Goal: Transaction & Acquisition: Purchase product/service

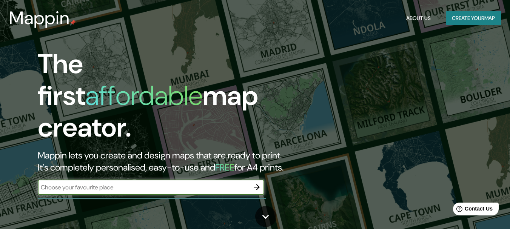
type input "r"
type input "talca"
click at [259, 183] on icon "button" at bounding box center [256, 187] width 9 height 9
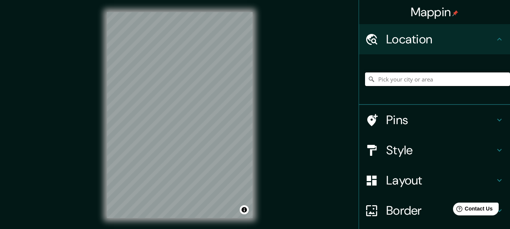
click at [420, 77] on input "Pick your city or area" at bounding box center [437, 80] width 145 height 14
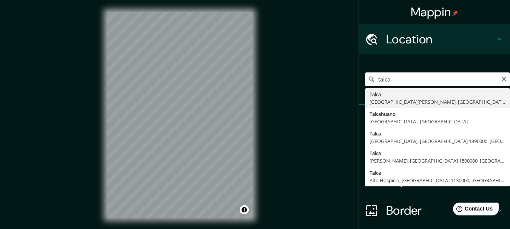
type input "[GEOGRAPHIC_DATA], [GEOGRAPHIC_DATA][PERSON_NAME], [GEOGRAPHIC_DATA]"
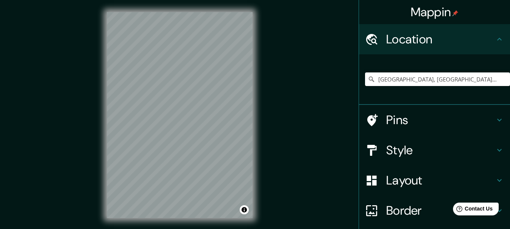
click at [412, 176] on h4 "Layout" at bounding box center [441, 180] width 109 height 15
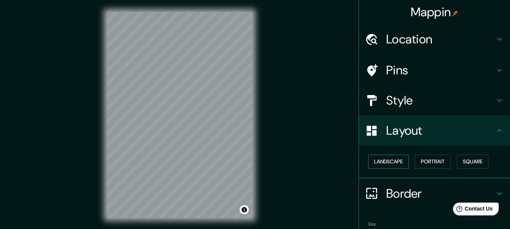
click at [401, 165] on button "Landscape" at bounding box center [388, 162] width 41 height 14
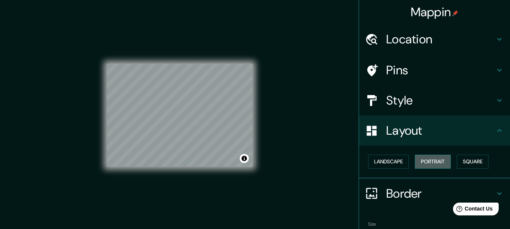
click at [422, 162] on button "Portrait" at bounding box center [433, 162] width 36 height 14
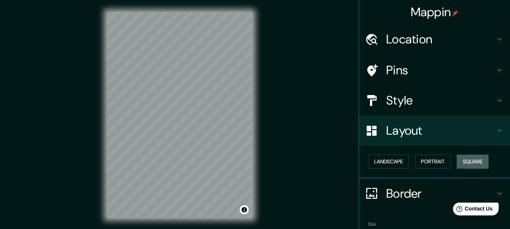
click at [462, 164] on button "Square" at bounding box center [473, 162] width 32 height 14
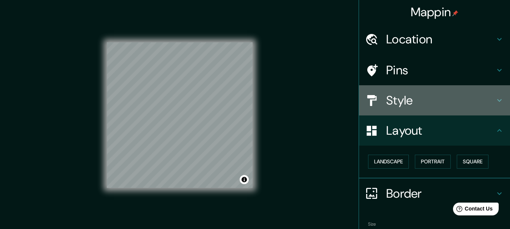
click at [399, 105] on h4 "Style" at bounding box center [441, 100] width 109 height 15
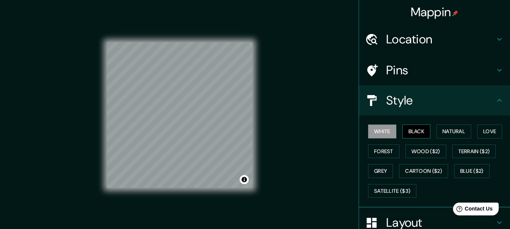
click at [421, 136] on button "Black" at bounding box center [417, 132] width 28 height 14
click at [449, 136] on button "Natural" at bounding box center [454, 132] width 35 height 14
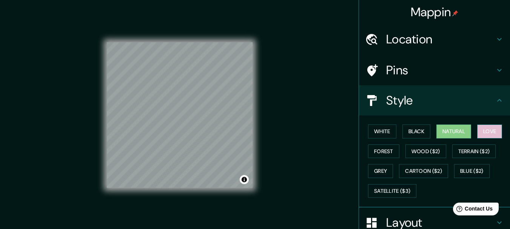
click at [483, 127] on button "Love" at bounding box center [490, 132] width 25 height 14
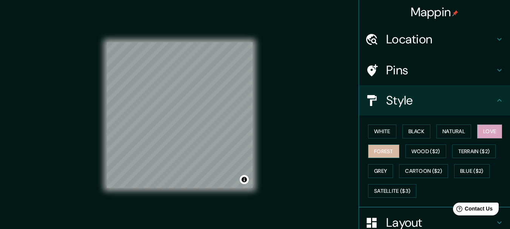
click at [387, 154] on button "Forest" at bounding box center [383, 152] width 31 height 14
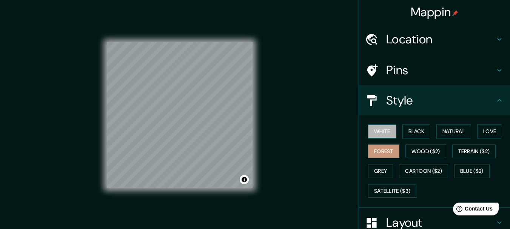
click at [385, 132] on button "White" at bounding box center [382, 132] width 28 height 14
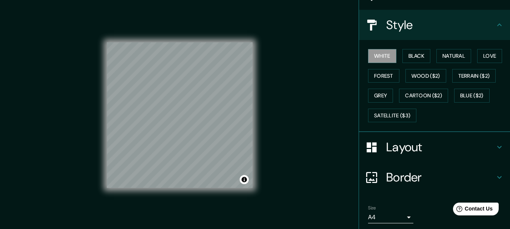
click at [419, 150] on h4 "Layout" at bounding box center [441, 147] width 109 height 15
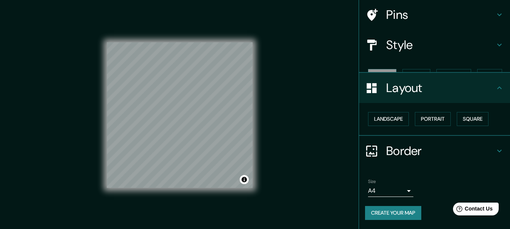
scroll to position [42, 0]
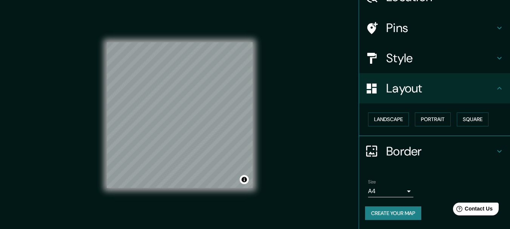
click at [420, 146] on h4 "Border" at bounding box center [441, 151] width 109 height 15
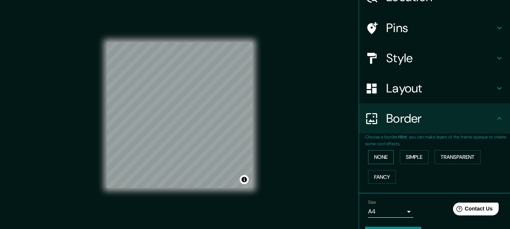
click at [385, 155] on button "None" at bounding box center [381, 157] width 26 height 14
click at [404, 155] on button "Simple" at bounding box center [414, 157] width 29 height 14
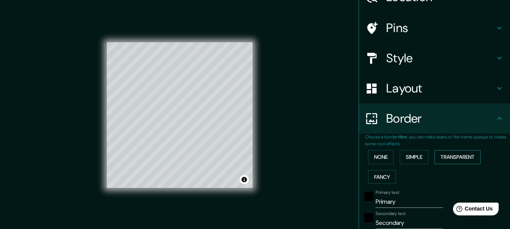
click at [445, 156] on button "Transparent" at bounding box center [458, 157] width 46 height 14
click at [384, 180] on button "Fancy" at bounding box center [382, 177] width 28 height 14
click at [377, 157] on button "None" at bounding box center [381, 157] width 26 height 14
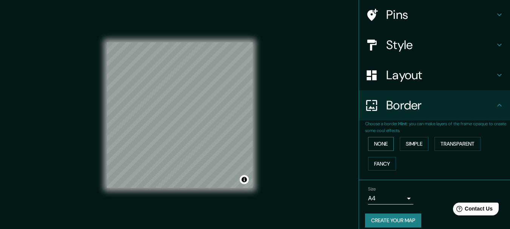
scroll to position [63, 0]
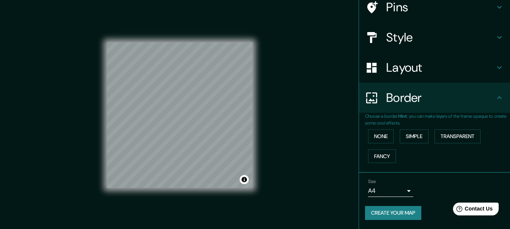
click at [398, 190] on body "Mappin Location [GEOGRAPHIC_DATA], [GEOGRAPHIC_DATA][PERSON_NAME], [GEOGRAPHIC_…" at bounding box center [255, 114] width 510 height 229
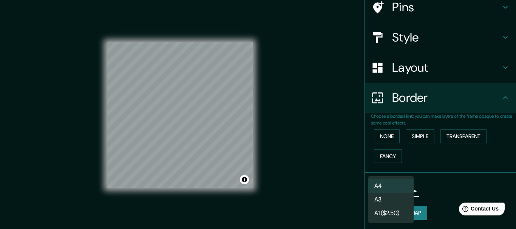
click at [395, 196] on li "A3" at bounding box center [390, 200] width 45 height 14
type input "a4"
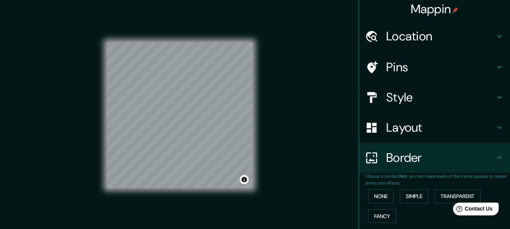
scroll to position [0, 0]
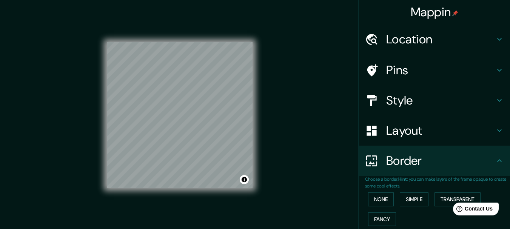
click at [425, 38] on h4 "Location" at bounding box center [441, 39] width 109 height 15
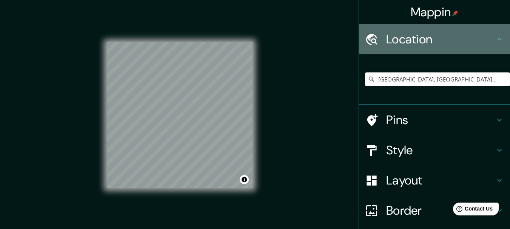
click at [425, 38] on h4 "Location" at bounding box center [441, 39] width 109 height 15
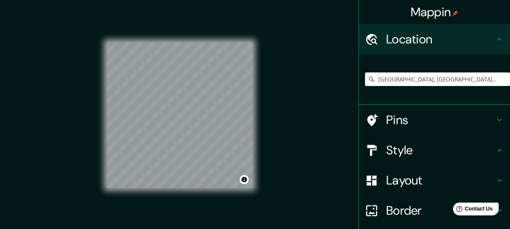
click at [426, 119] on h4 "Pins" at bounding box center [441, 120] width 109 height 15
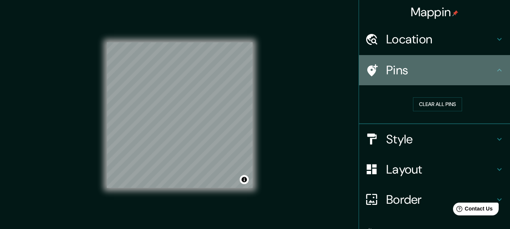
click at [443, 79] on div "Pins" at bounding box center [434, 70] width 151 height 30
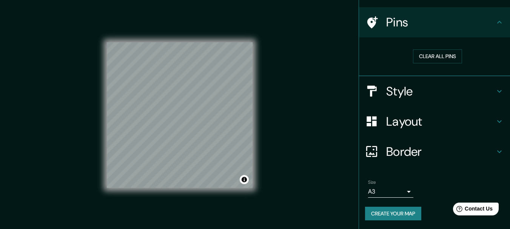
scroll to position [48, 0]
click at [391, 212] on button "Create your map" at bounding box center [393, 214] width 56 height 14
click at [411, 216] on button "Create your map" at bounding box center [393, 214] width 56 height 14
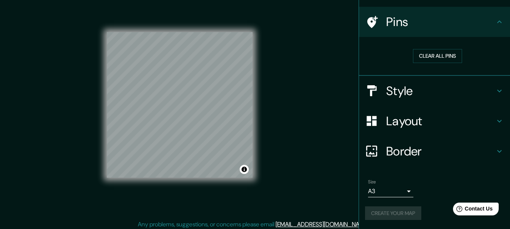
scroll to position [13, 0]
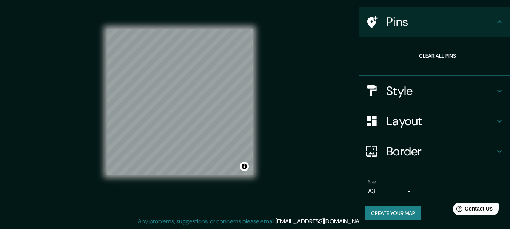
drag, startPoint x: 77, startPoint y: 10, endPoint x: 263, endPoint y: 148, distance: 231.3
click at [263, 148] on div "Mappin Location [GEOGRAPHIC_DATA], [GEOGRAPHIC_DATA][PERSON_NAME], [GEOGRAPHIC_…" at bounding box center [255, 108] width 510 height 243
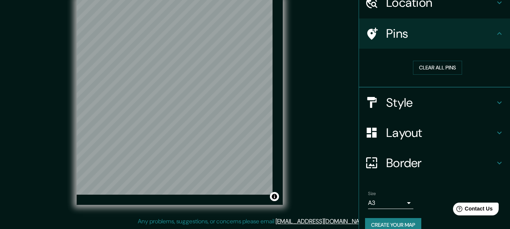
scroll to position [48, 0]
